Goal: Find specific page/section: Find specific page/section

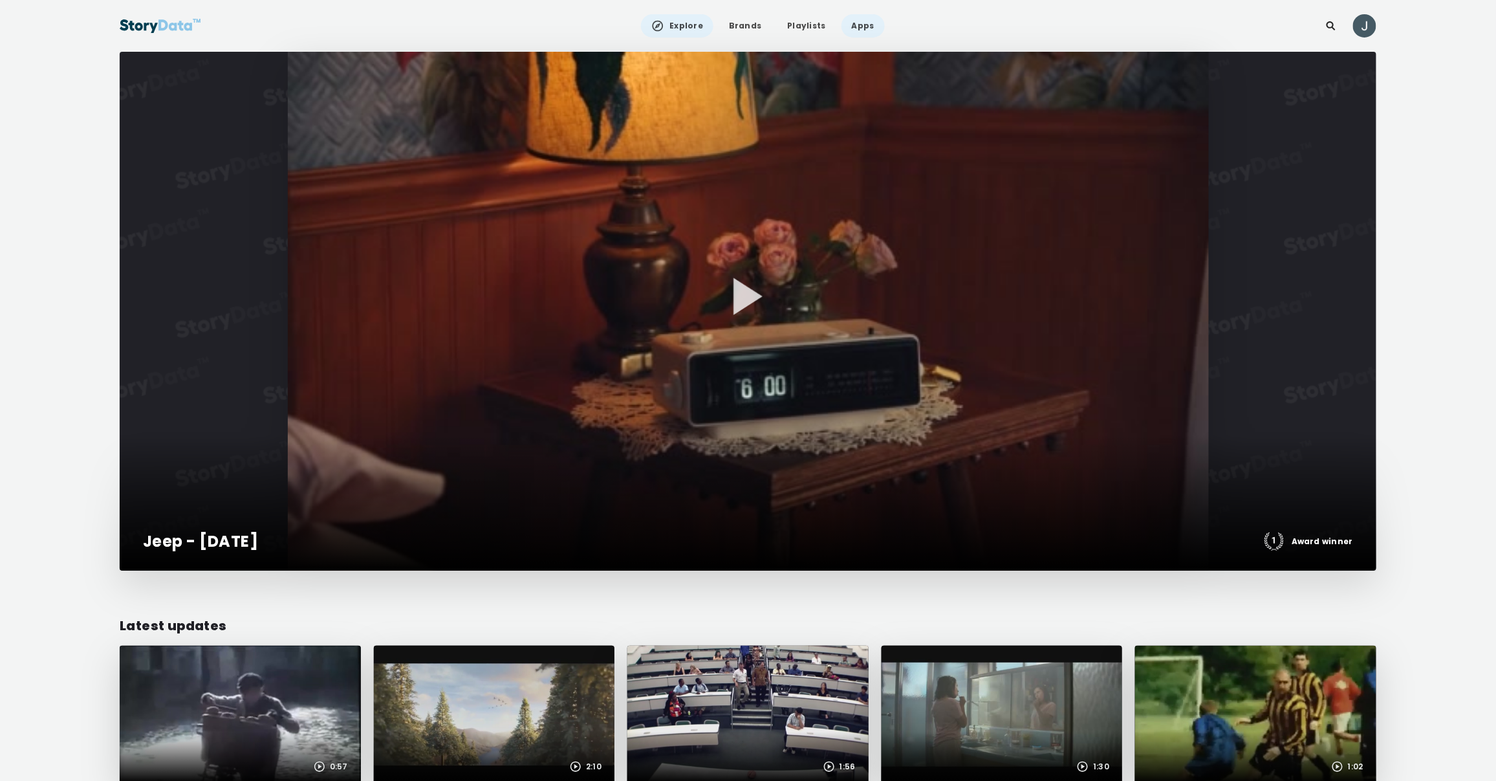
click at [856, 25] on link "Apps" at bounding box center [862, 25] width 43 height 23
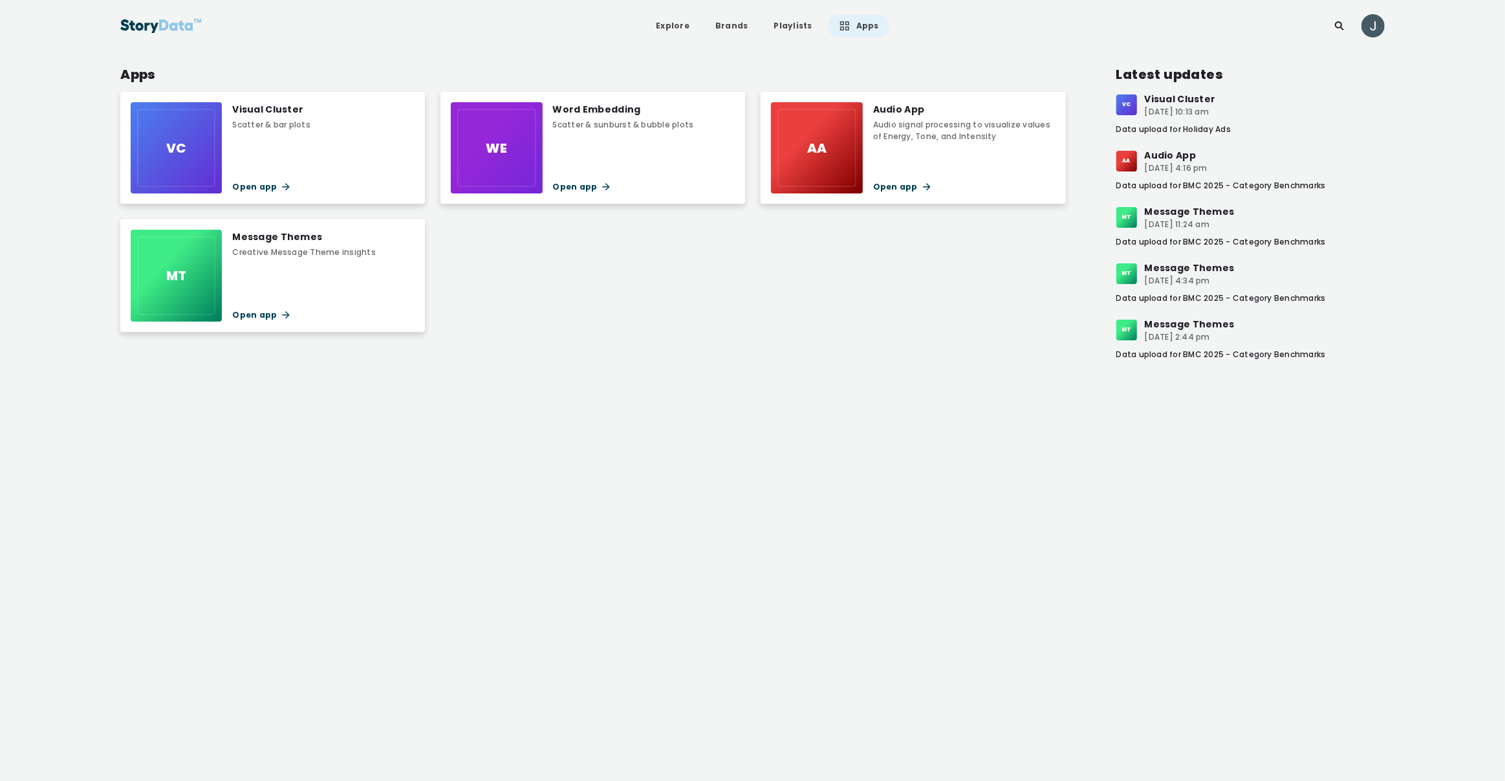
click at [274, 113] on div "Visual Cluster" at bounding box center [271, 109] width 78 height 14
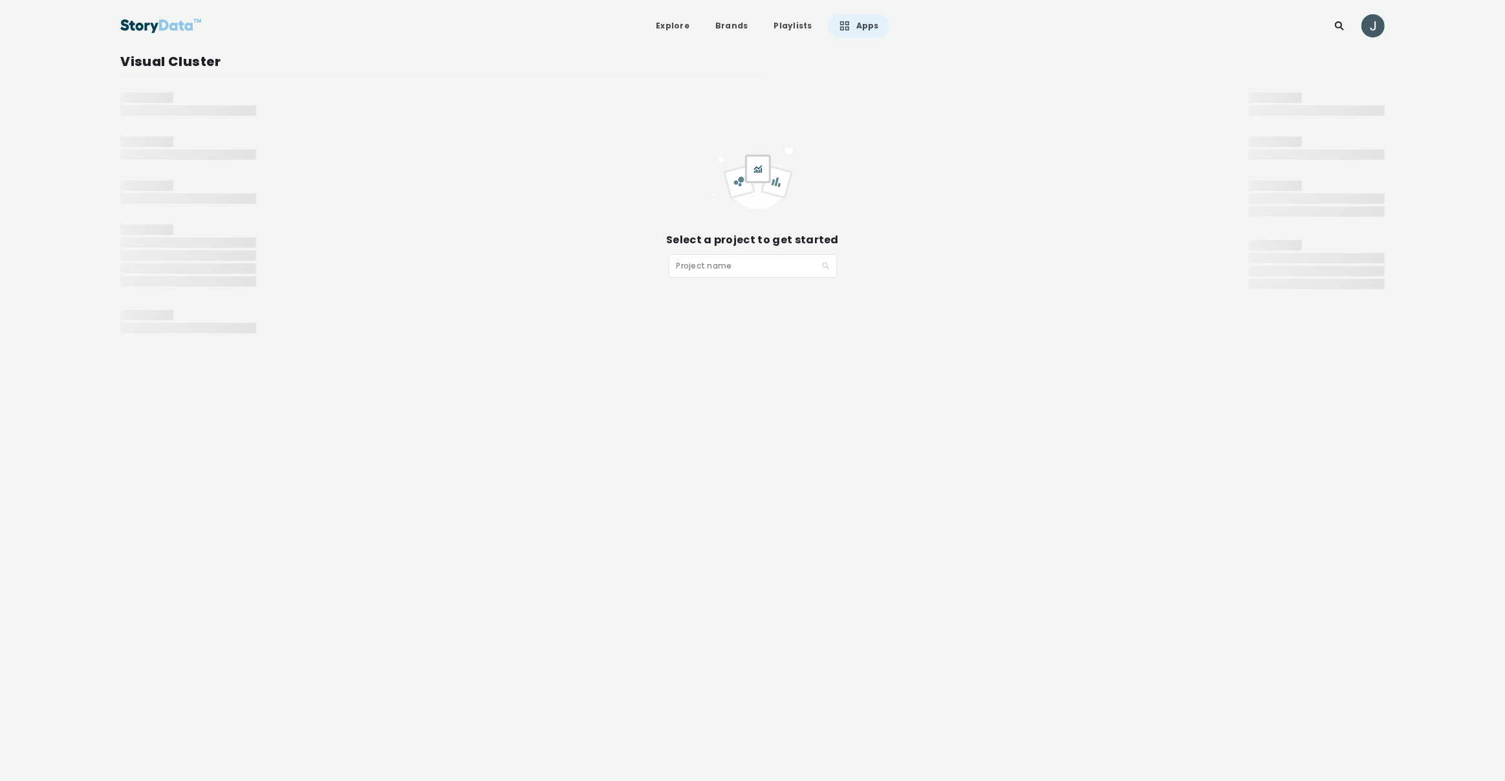
click at [737, 263] on input "search" at bounding box center [748, 264] width 144 height 19
click at [859, 25] on link "Apps" at bounding box center [858, 25] width 61 height 23
